Goal: Task Accomplishment & Management: Use online tool/utility

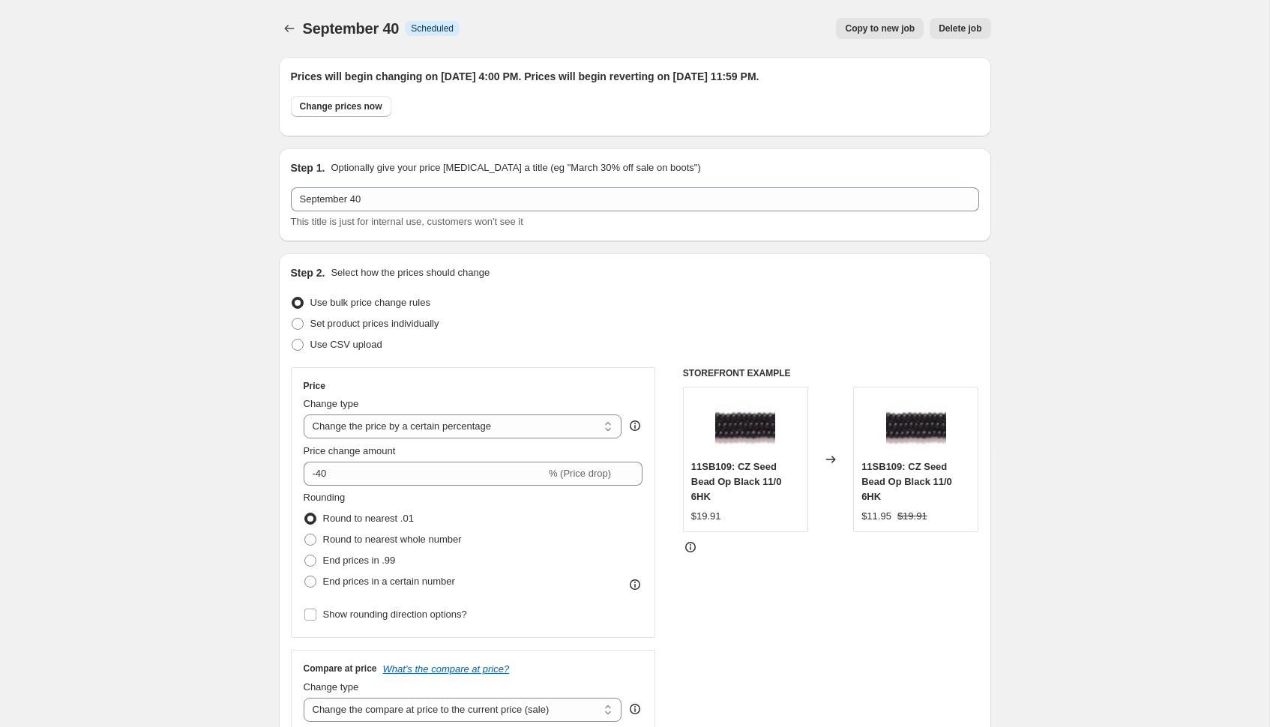
select select "percentage"
select select "tag"
select select "not_equal"
select select "tag"
select select "not_equal"
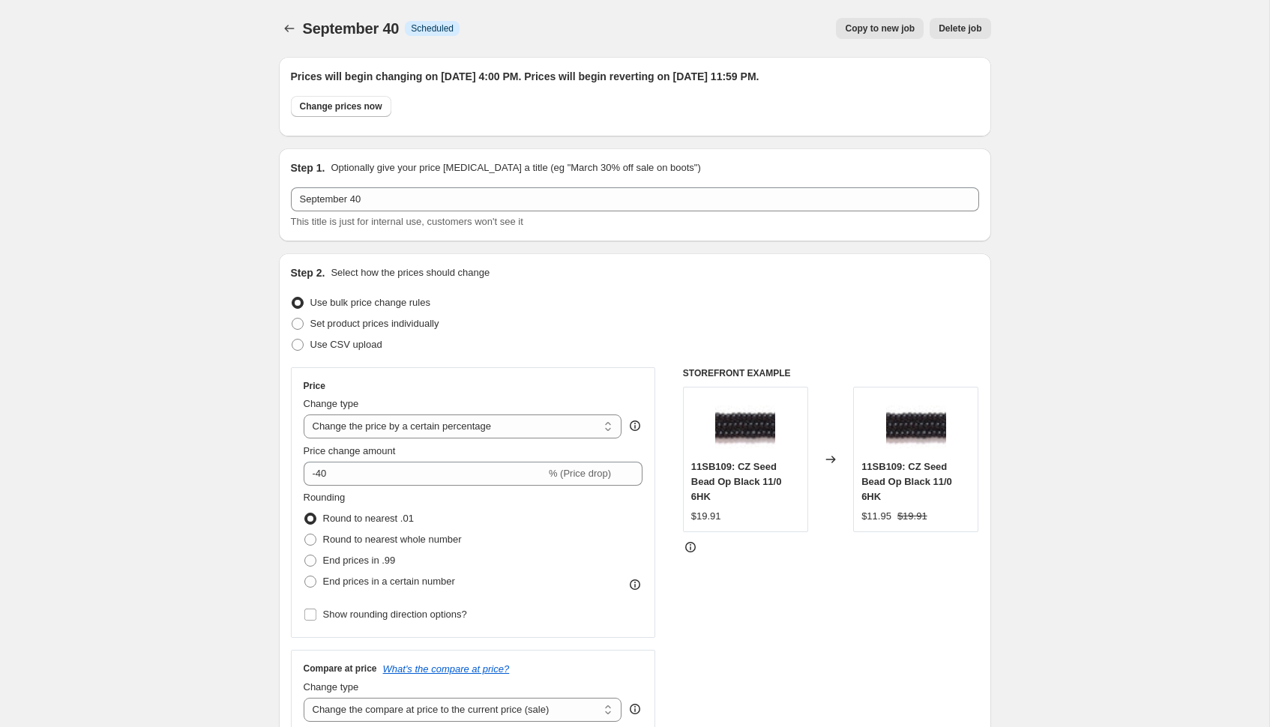
select select "tag"
select select "not_equal"
select select "collection"
select select "not_equal"
select select "collection"
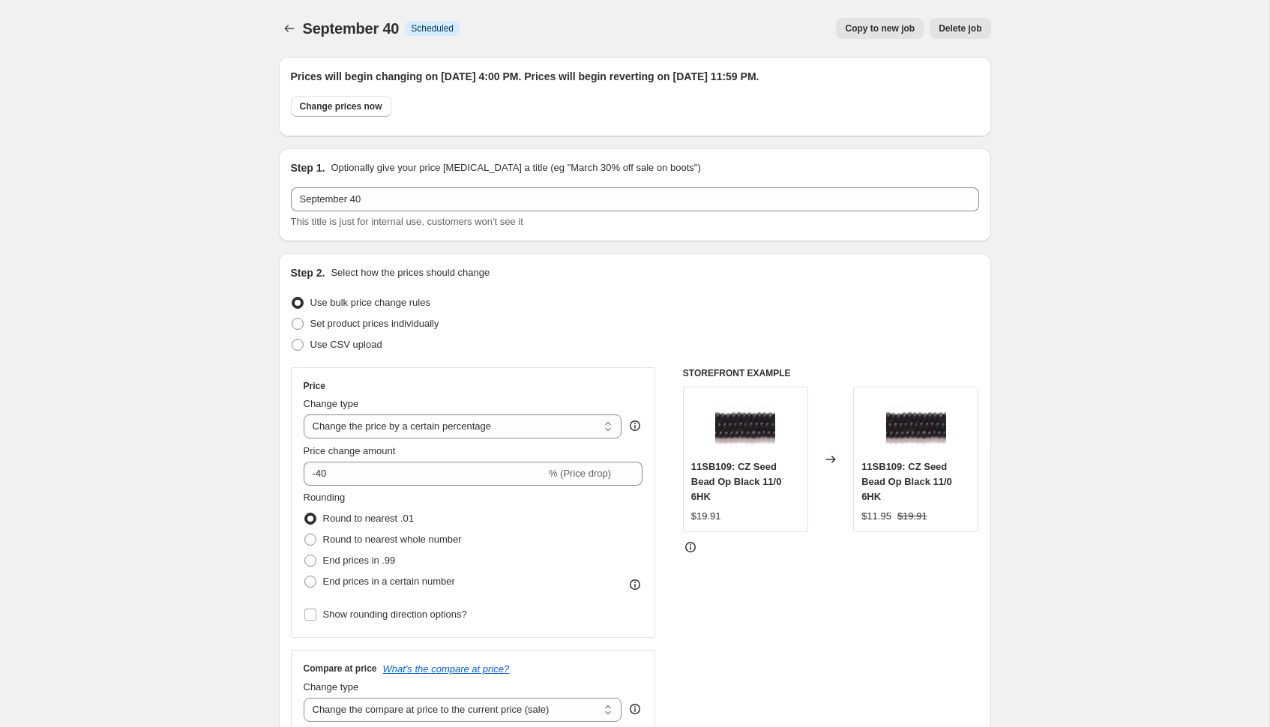
select select "not_equal"
select select "product_status"
select select "vendor"
select select "not_equal"
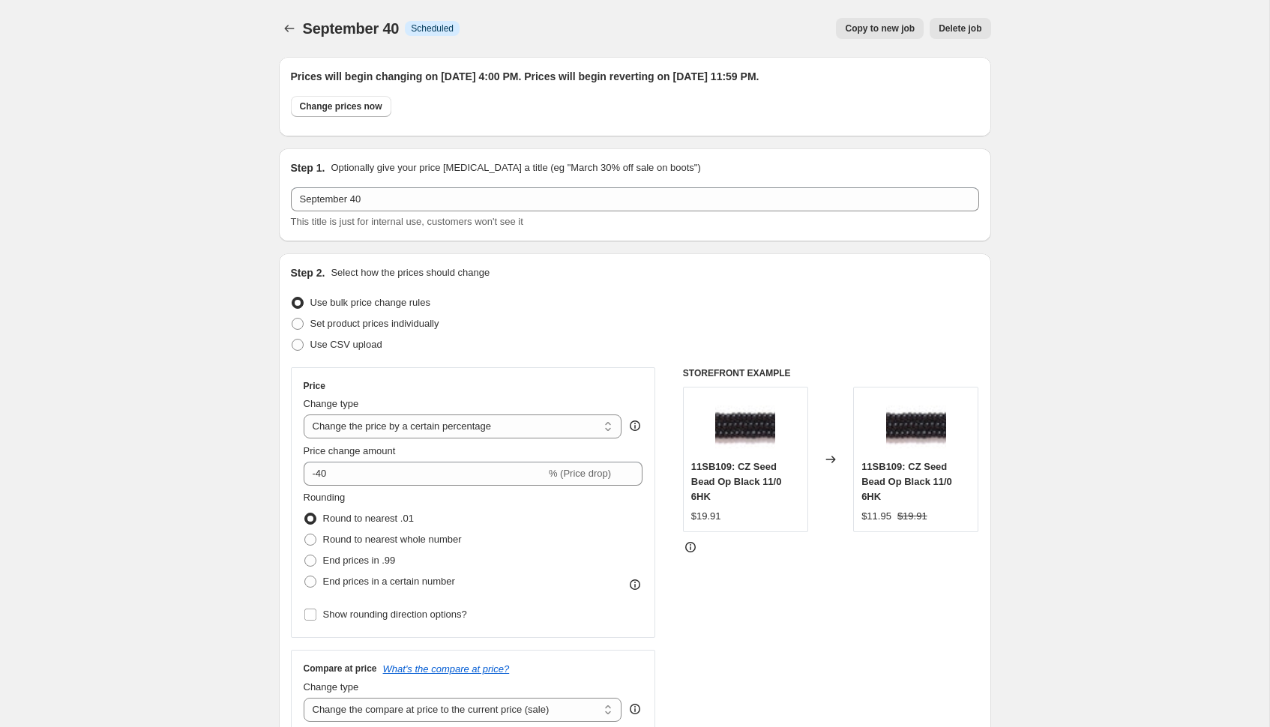
scroll to position [1412, 0]
